Goal: Check status: Check status

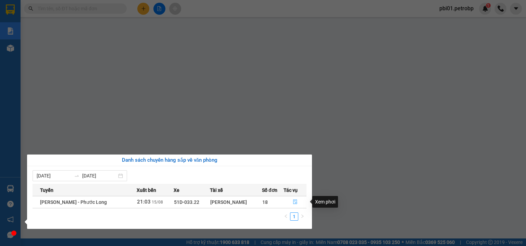
click at [292, 200] on button "button" at bounding box center [295, 202] width 22 height 11
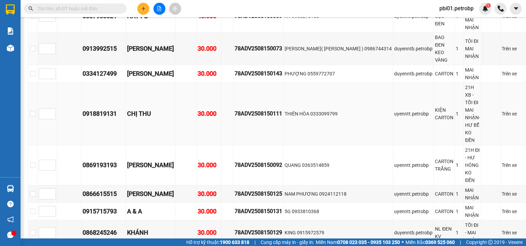
scroll to position [1718, 0]
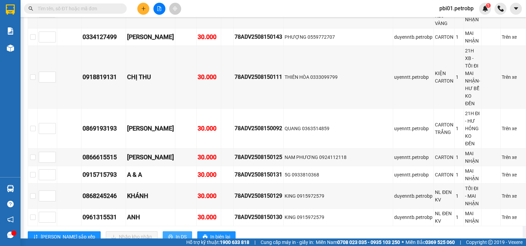
drag, startPoint x: 151, startPoint y: 168, endPoint x: 159, endPoint y: 167, distance: 8.0
click at [163, 231] on button "In DS" at bounding box center [177, 236] width 29 height 11
drag, startPoint x: 405, startPoint y: 210, endPoint x: 371, endPoint y: 136, distance: 82.3
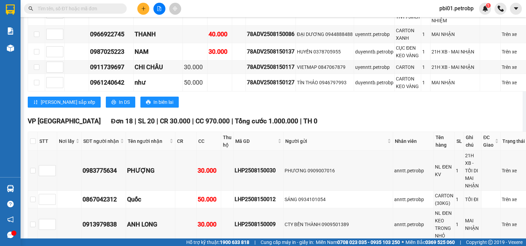
scroll to position [1352, 0]
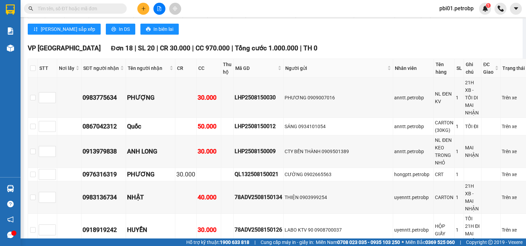
click at [69, 7] on input "text" at bounding box center [78, 9] width 81 height 8
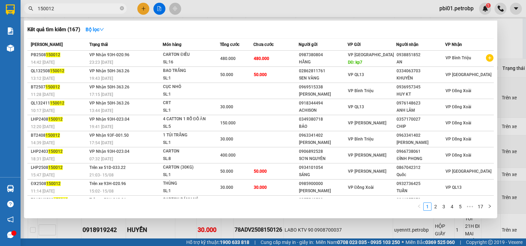
type input "150012"
click at [193, 8] on div at bounding box center [263, 123] width 526 height 246
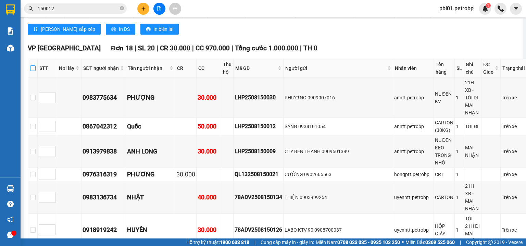
click at [36, 71] on input "checkbox" at bounding box center [32, 67] width 5 height 5
checkbox input "true"
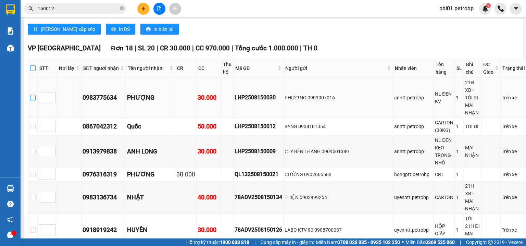
checkbox input "true"
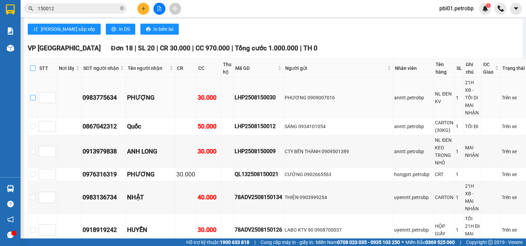
checkbox input "true"
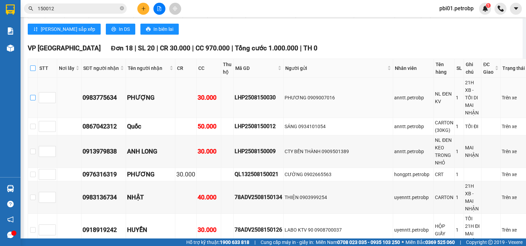
checkbox input "true"
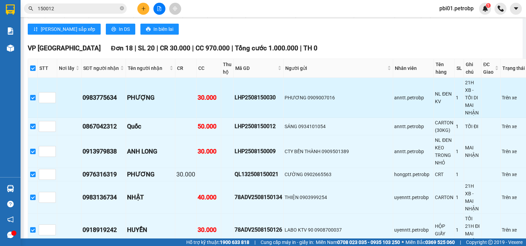
click at [36, 95] on label at bounding box center [32, 98] width 5 height 8
click at [36, 95] on input "checkbox" at bounding box center [32, 97] width 5 height 5
checkbox input "false"
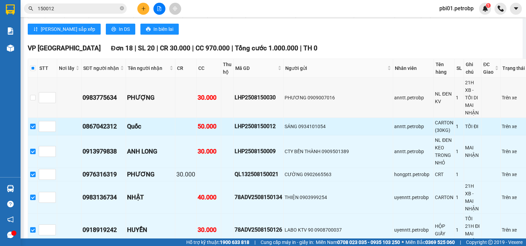
click at [36, 126] on input "checkbox" at bounding box center [32, 126] width 5 height 5
checkbox input "false"
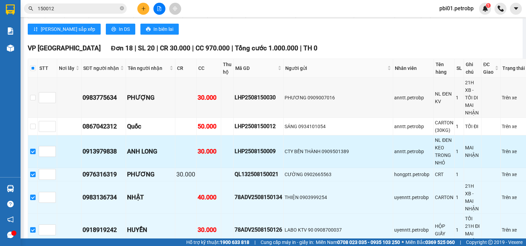
click at [38, 147] on td at bounding box center [33, 151] width 10 height 33
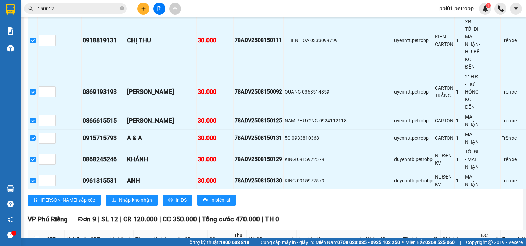
scroll to position [1791, 0]
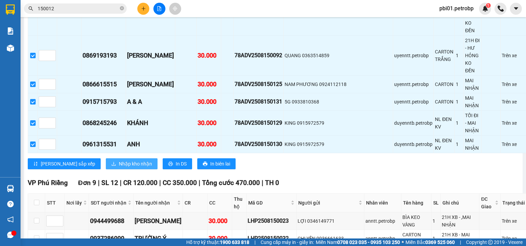
click at [119, 160] on span "Nhập kho nhận" at bounding box center [135, 164] width 33 height 8
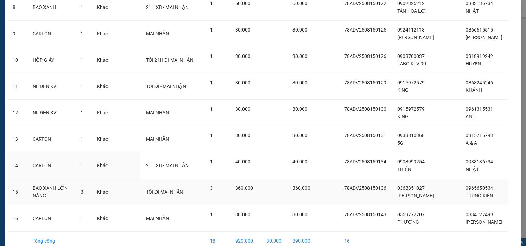
scroll to position [297, 0]
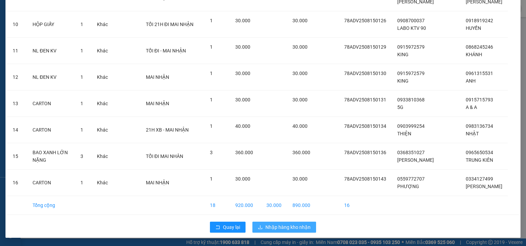
click at [272, 225] on span "Nhập hàng kho nhận" at bounding box center [288, 227] width 45 height 8
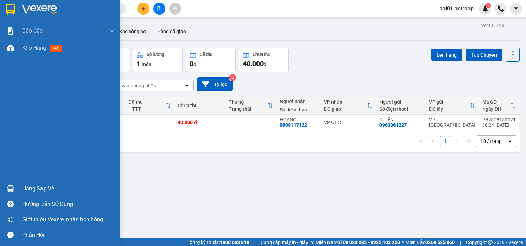
click at [31, 191] on div "Hàng sắp về" at bounding box center [68, 189] width 93 height 10
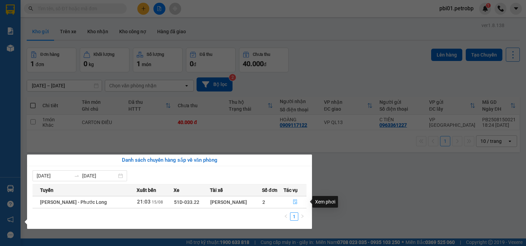
click at [295, 201] on icon "file-done" at bounding box center [295, 202] width 4 height 5
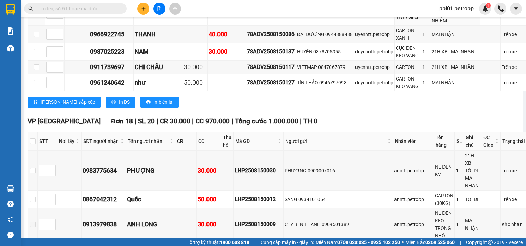
scroll to position [1316, 0]
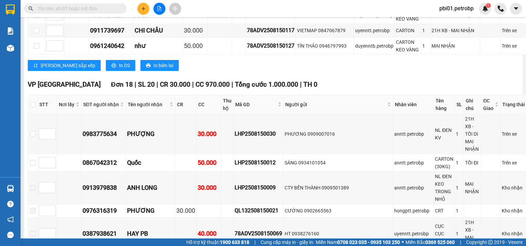
click at [36, 107] on input "checkbox" at bounding box center [32, 104] width 5 height 5
checkbox input "true"
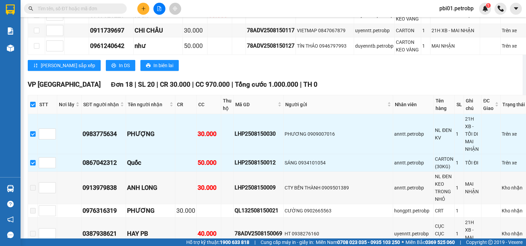
click at [36, 107] on input "checkbox" at bounding box center [32, 104] width 5 height 5
checkbox input "false"
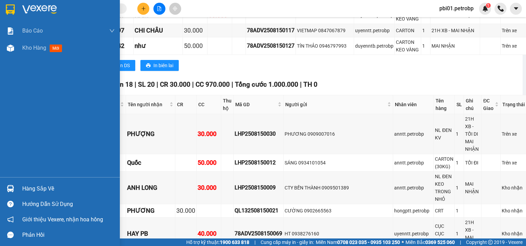
click at [30, 185] on div "Hàng sắp về" at bounding box center [68, 189] width 93 height 10
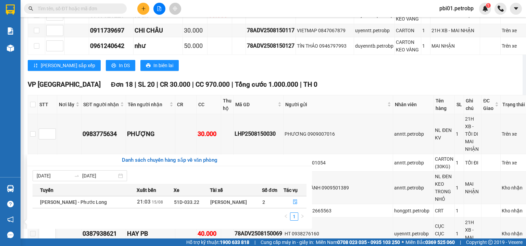
click at [351, 79] on section "Kết quả tìm kiếm ( 0 ) Bộ lọc No Data pbi01.petrobp 1 Báo cáo BC tiền tận nơi (…" at bounding box center [263, 123] width 526 height 246
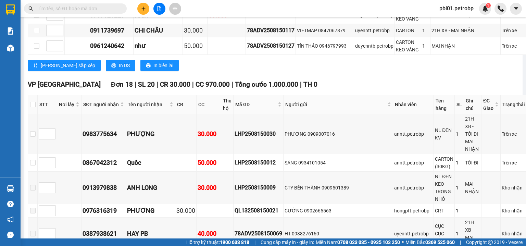
scroll to position [1352, 0]
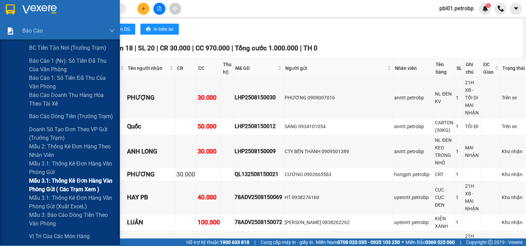
click at [73, 185] on span "Mẫu 3.1: Thống kê đơn hàng văn phòng gửi ( các trạm xem )" at bounding box center [72, 184] width 86 height 17
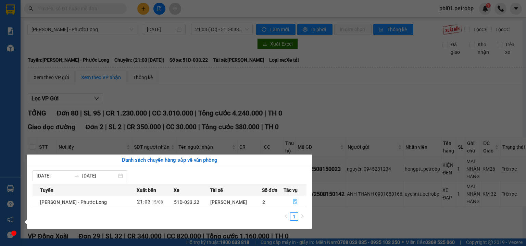
scroll to position [1097, 0]
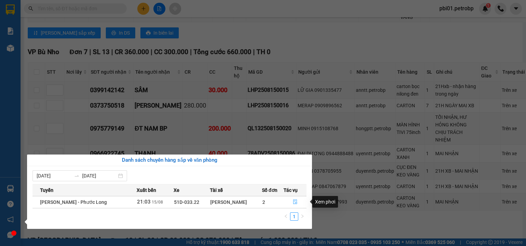
click at [294, 200] on icon "file-done" at bounding box center [295, 201] width 5 height 5
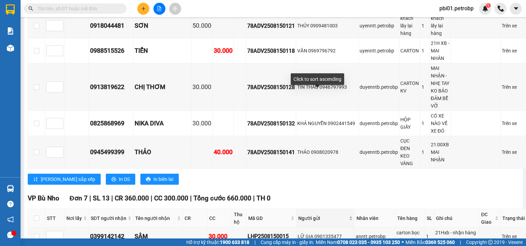
scroll to position [987, 0]
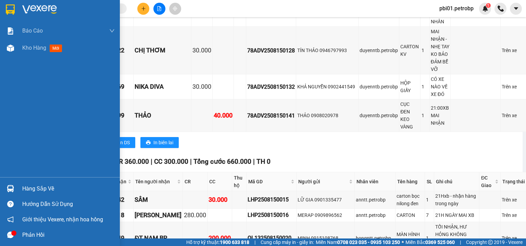
click at [17, 191] on div "Hàng sắp về" at bounding box center [60, 188] width 120 height 15
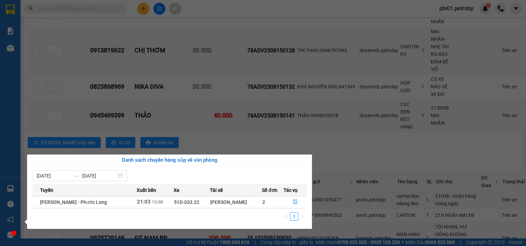
click at [355, 218] on section "Kết quả tìm kiếm ( 0 ) Bộ lọc No Data pbi01.petrobp 1 Báo cáo BC tiền tận nơi (…" at bounding box center [263, 123] width 526 height 246
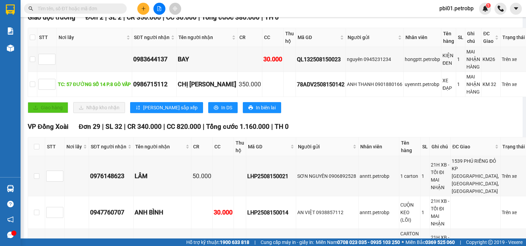
scroll to position [36, 0]
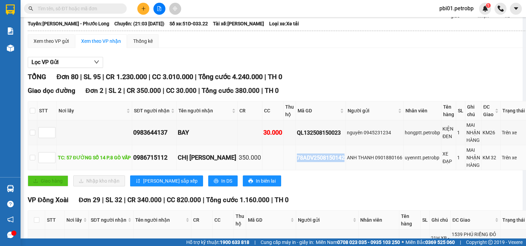
drag, startPoint x: 282, startPoint y: 161, endPoint x: 330, endPoint y: 162, distance: 48.0
click at [330, 162] on td "78ADV2508150142" at bounding box center [321, 157] width 50 height 25
copy div "78ADV2508150142"
paste input "78ADV2508150142"
type input "78ADV2508150142"
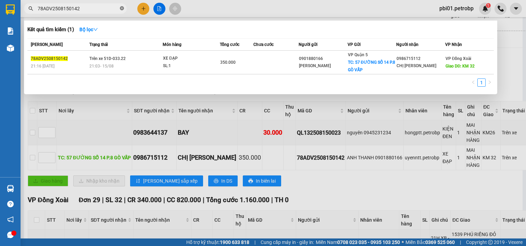
click at [121, 7] on icon "close-circle" at bounding box center [122, 8] width 4 height 4
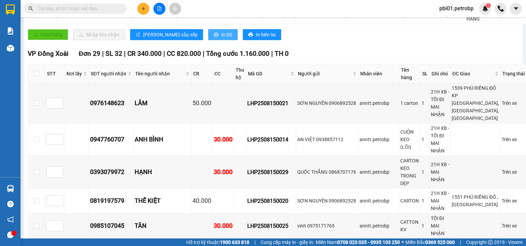
scroll to position [0, 0]
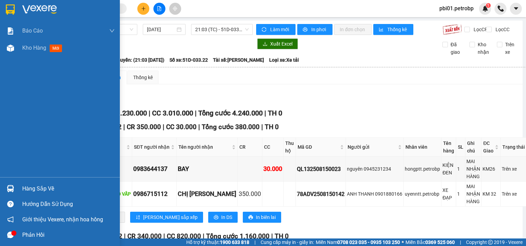
click at [35, 189] on div "Hàng sắp về" at bounding box center [68, 189] width 93 height 10
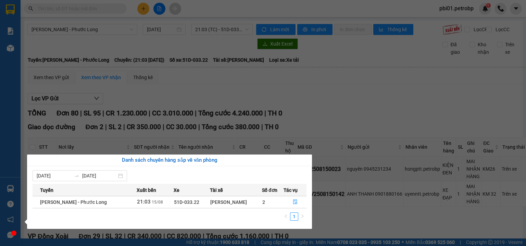
click at [327, 112] on section "Kết quả tìm kiếm ( 1 ) Bộ lọc Mã ĐH Trạng thái Món hàng Tổng cước Chưa cước Ngư…" at bounding box center [263, 123] width 526 height 246
